Goal: Task Accomplishment & Management: Complete application form

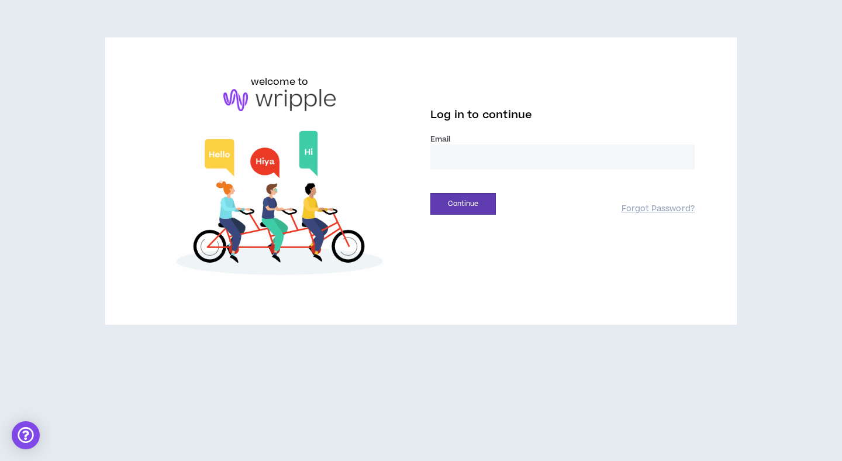
click at [518, 161] on input "email" at bounding box center [562, 156] width 264 height 25
type input "**********"
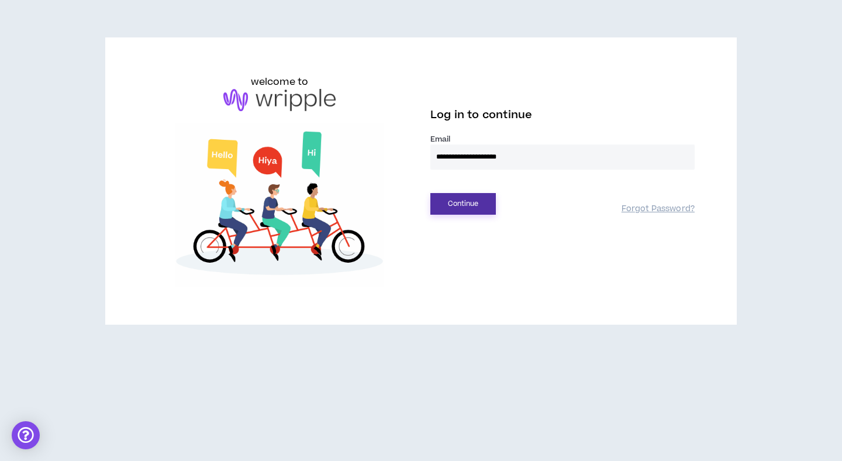
click at [454, 204] on button "Continue" at bounding box center [463, 204] width 66 height 22
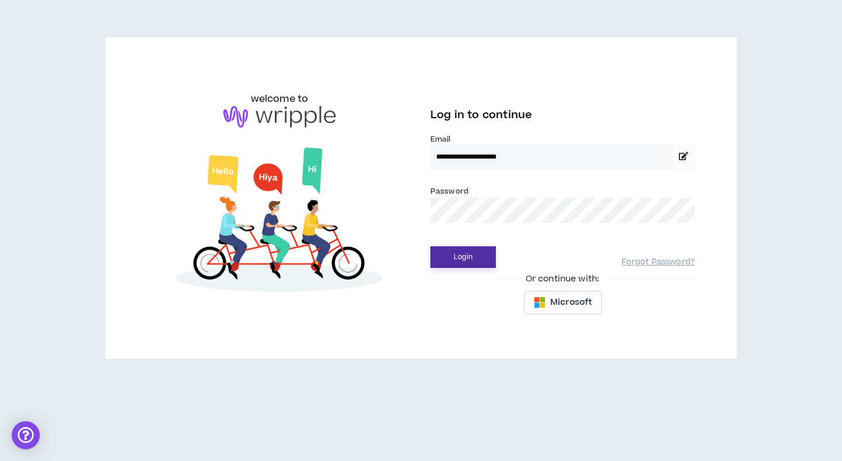
click at [463, 251] on button "Login" at bounding box center [463, 257] width 66 height 22
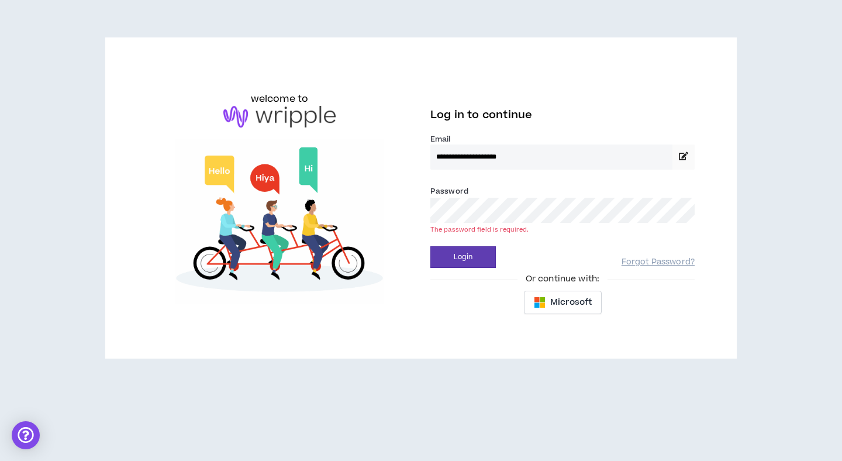
click at [545, 145] on input "**********" at bounding box center [551, 156] width 242 height 25
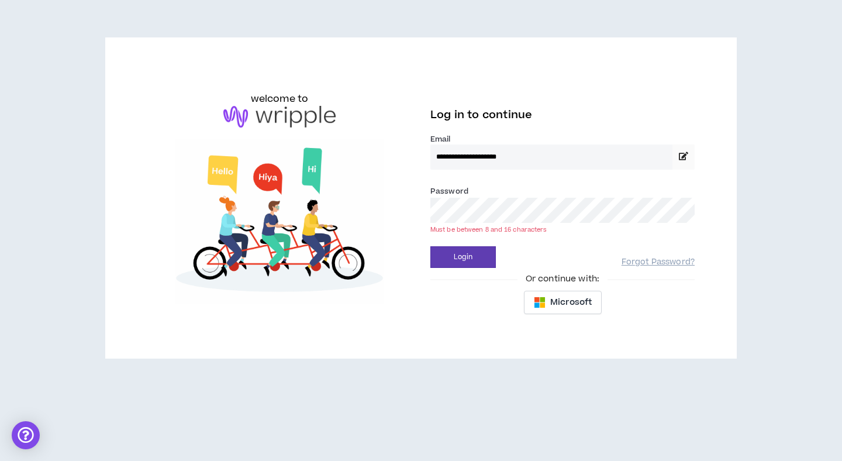
click at [430, 246] on button "Login" at bounding box center [463, 257] width 66 height 22
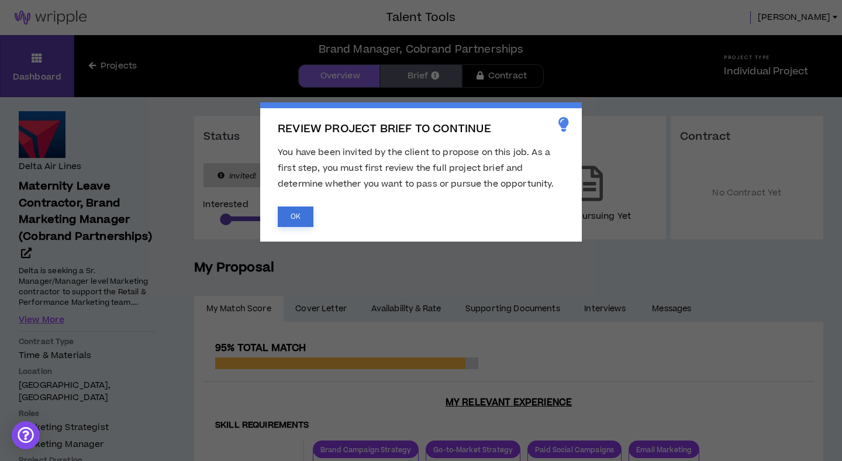
click at [300, 216] on button "OK" at bounding box center [296, 216] width 36 height 20
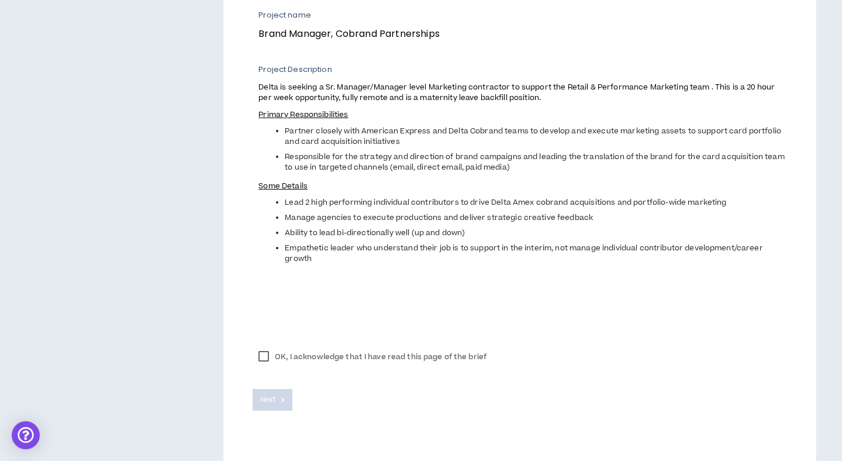
scroll to position [473, 0]
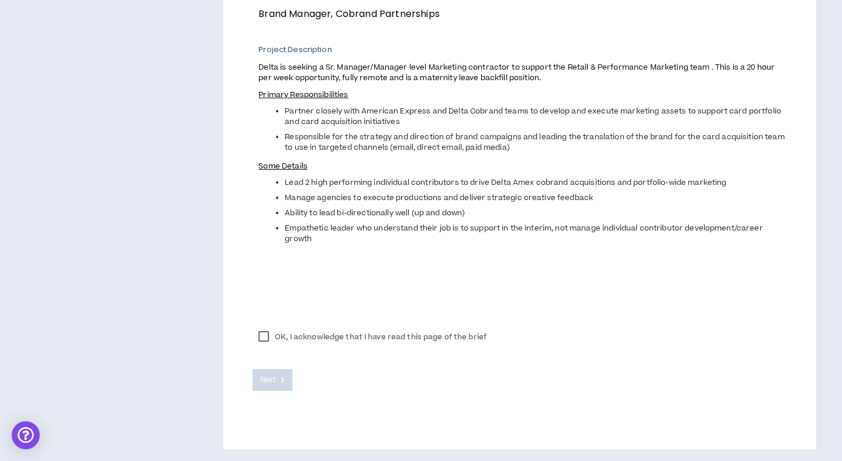
click at [263, 333] on label "OK, I acknowledge that I have read this page of the brief" at bounding box center [373, 337] width 240 height 18
click at [274, 387] on button "Next" at bounding box center [273, 380] width 40 height 22
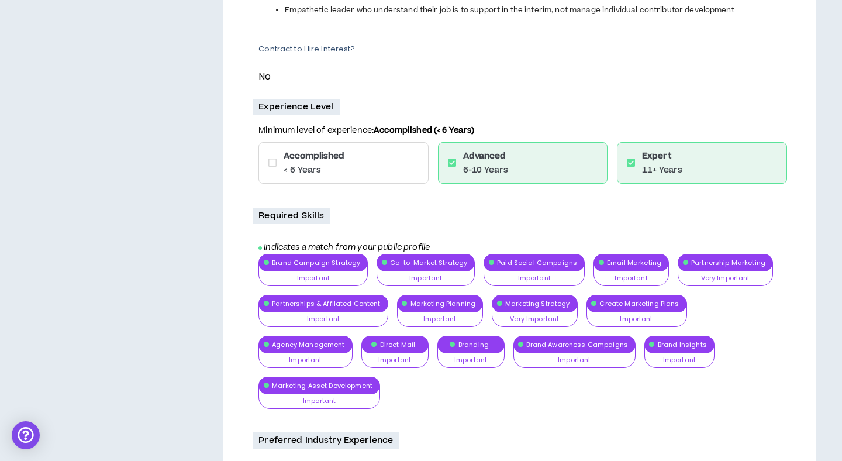
scroll to position [665, 0]
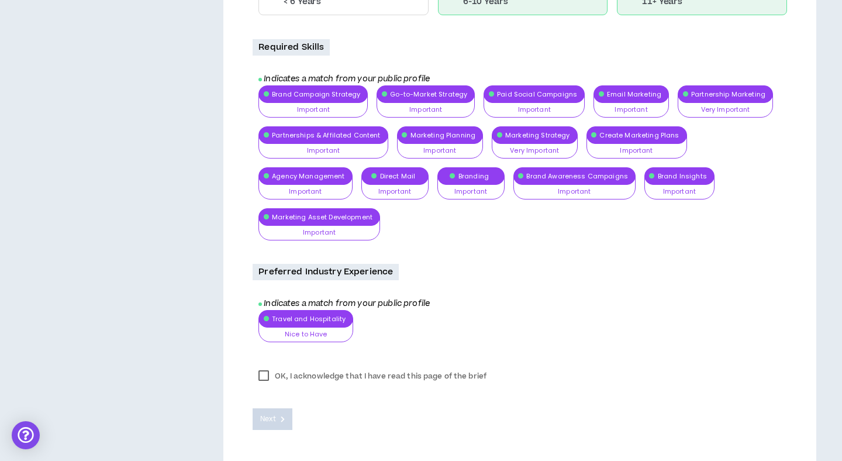
click at [261, 367] on label "OK, I acknowledge that I have read this page of the brief" at bounding box center [373, 376] width 240 height 18
click at [271, 408] on button "Next" at bounding box center [273, 419] width 40 height 22
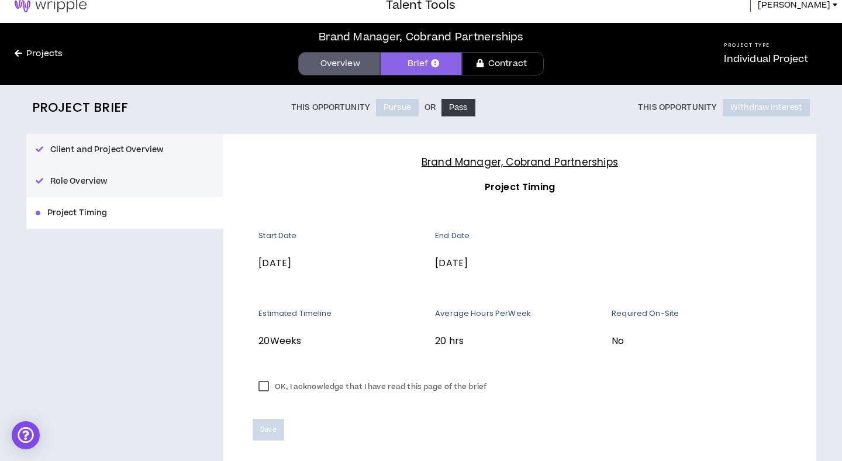
scroll to position [15, 0]
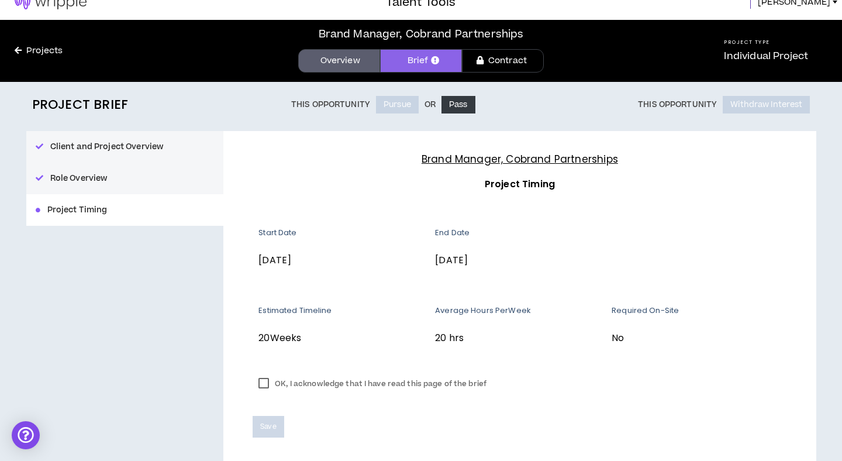
click at [263, 385] on label "OK, I acknowledge that I have read this page of the brief" at bounding box center [373, 384] width 240 height 18
click at [270, 433] on button "Save" at bounding box center [268, 427] width 31 height 22
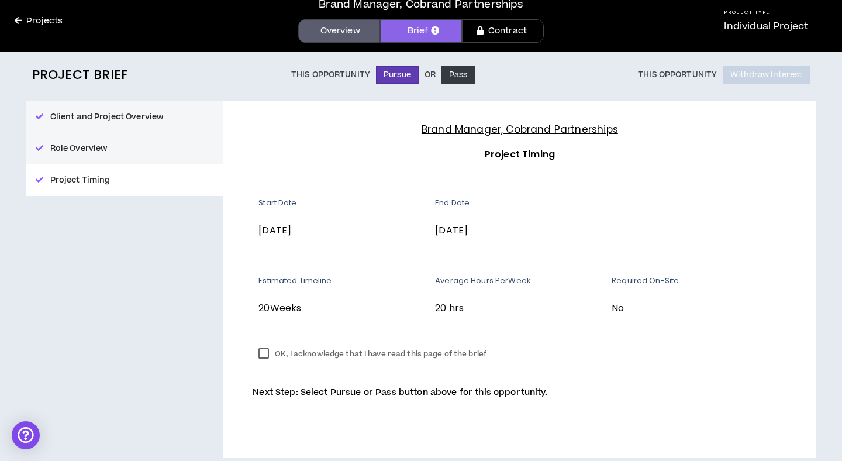
scroll to position [54, 0]
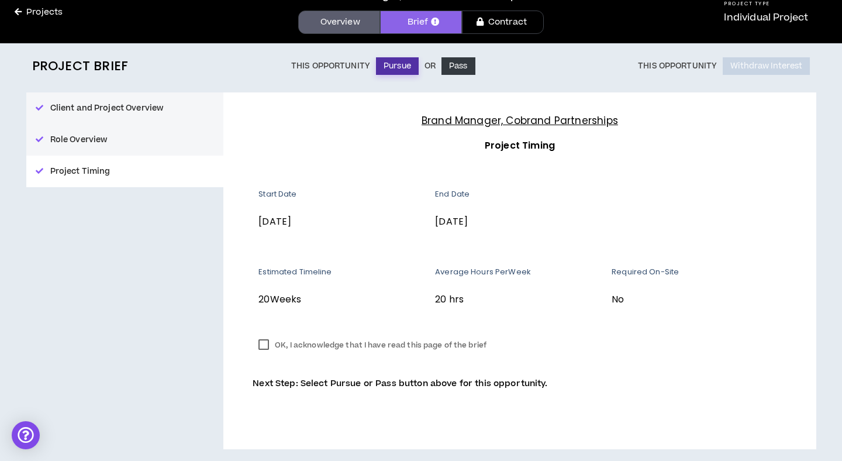
click at [388, 70] on button "Pursue" at bounding box center [397, 66] width 43 height 18
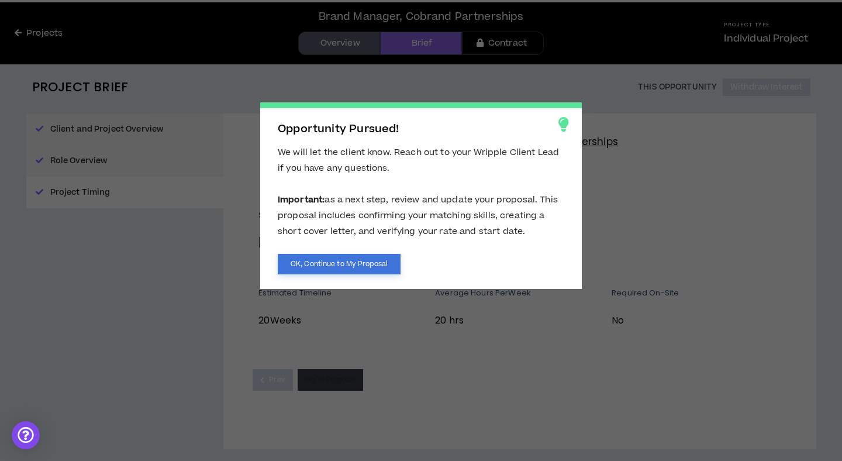
click at [356, 265] on button "OK, Continue to My Proposal" at bounding box center [339, 264] width 123 height 20
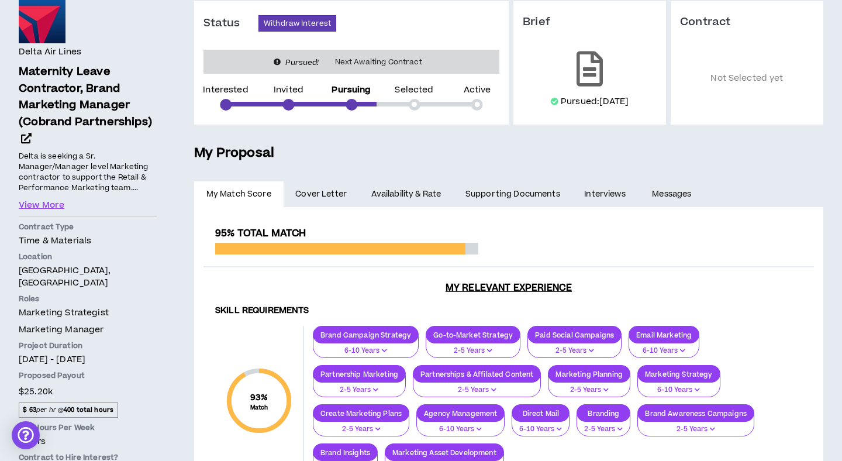
scroll to position [113, 0]
